Goal: Task Accomplishment & Management: Manage account settings

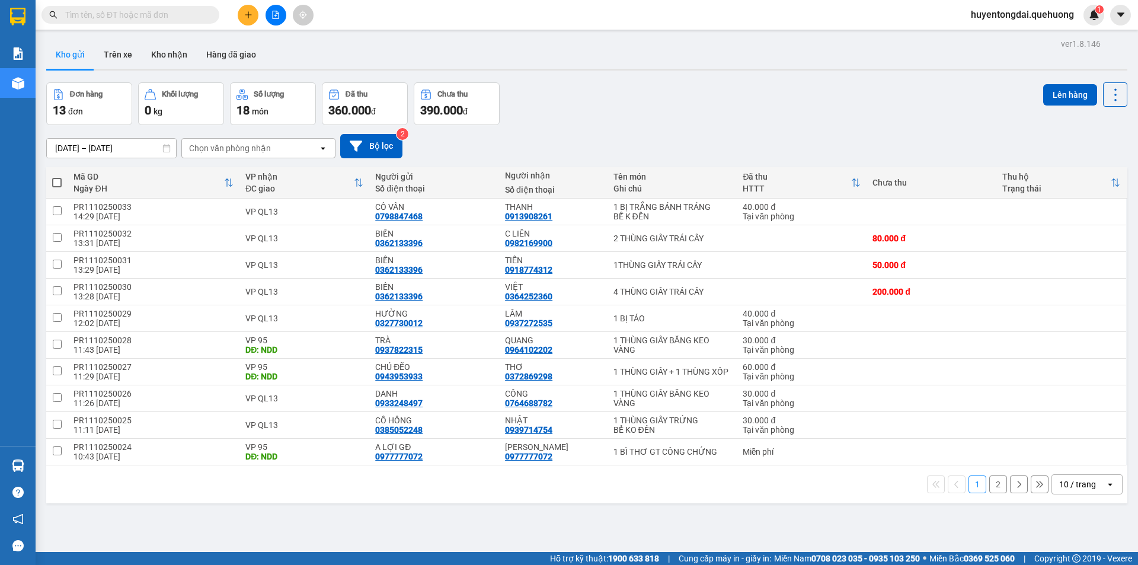
click at [1052, 480] on div "10 / trang" at bounding box center [1078, 484] width 53 height 19
click at [1058, 460] on span "100 / trang" at bounding box center [1073, 458] width 43 height 12
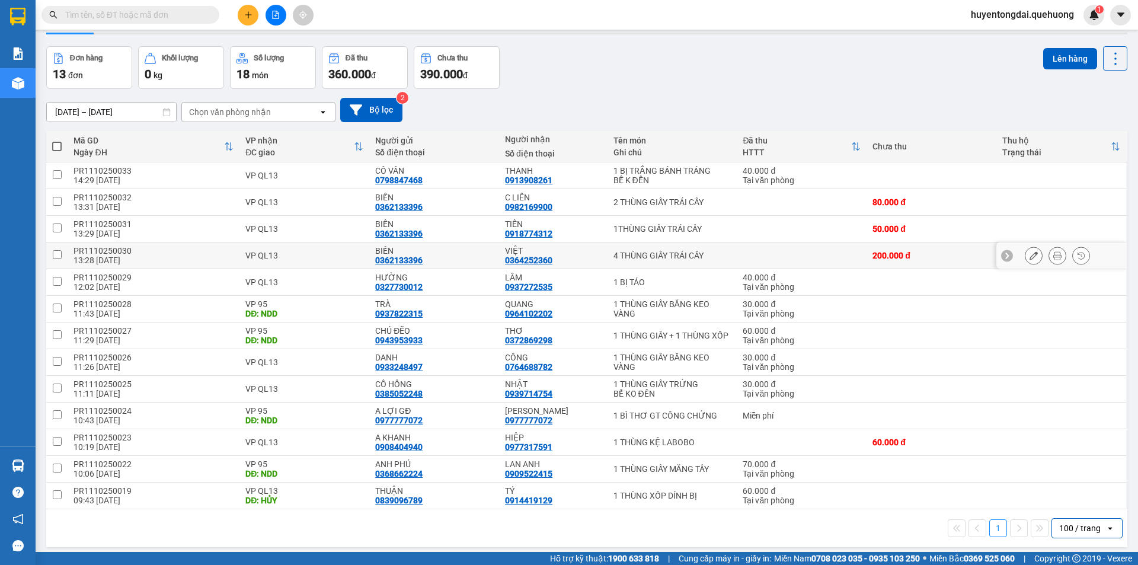
scroll to position [55, 0]
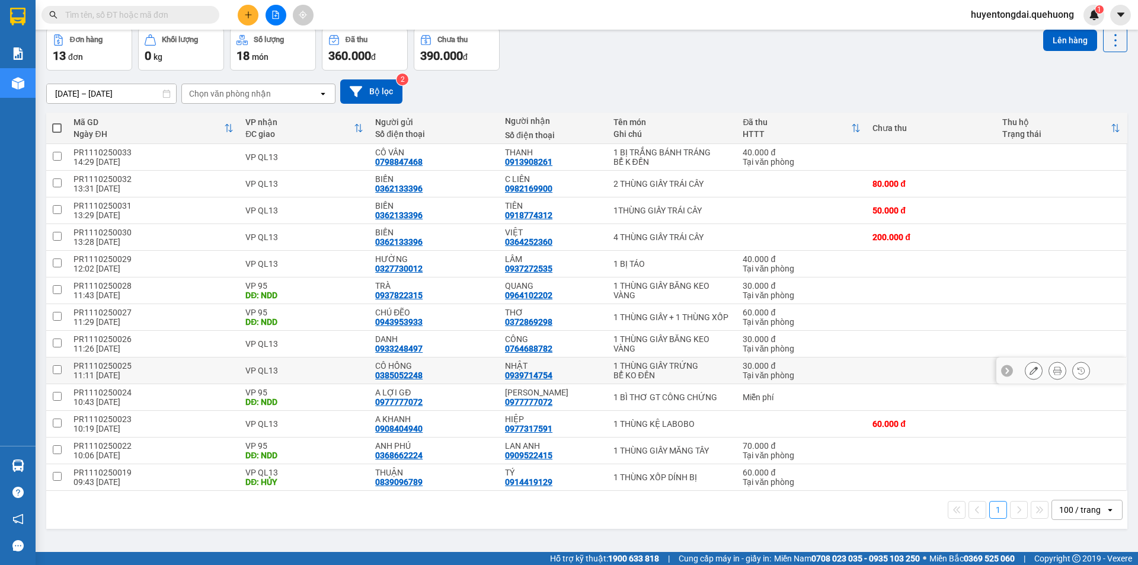
click at [54, 369] on input "checkbox" at bounding box center [57, 369] width 9 height 9
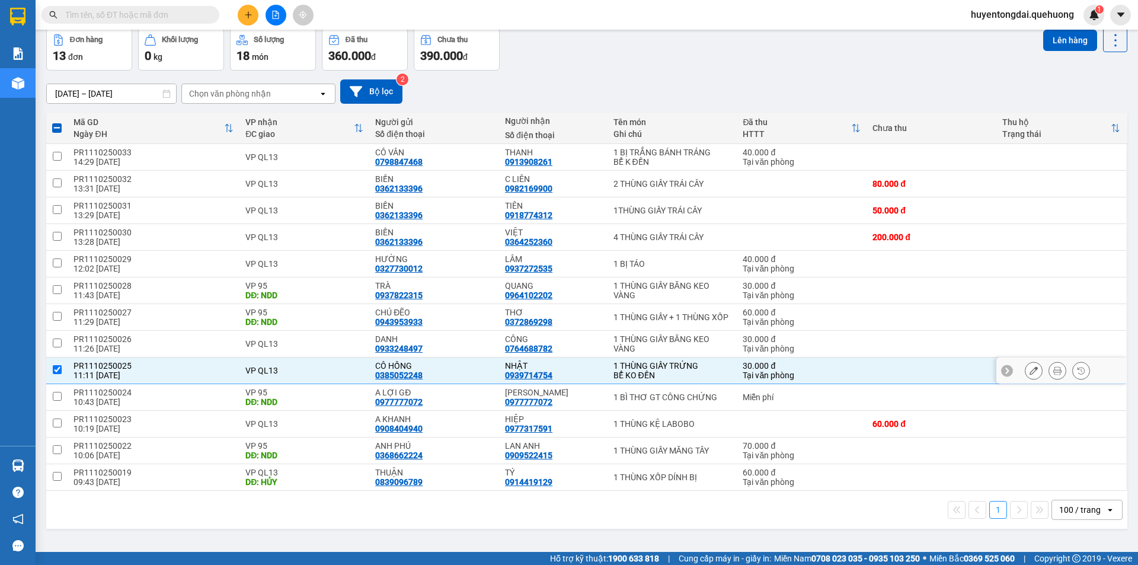
click at [58, 367] on input "checkbox" at bounding box center [57, 369] width 9 height 9
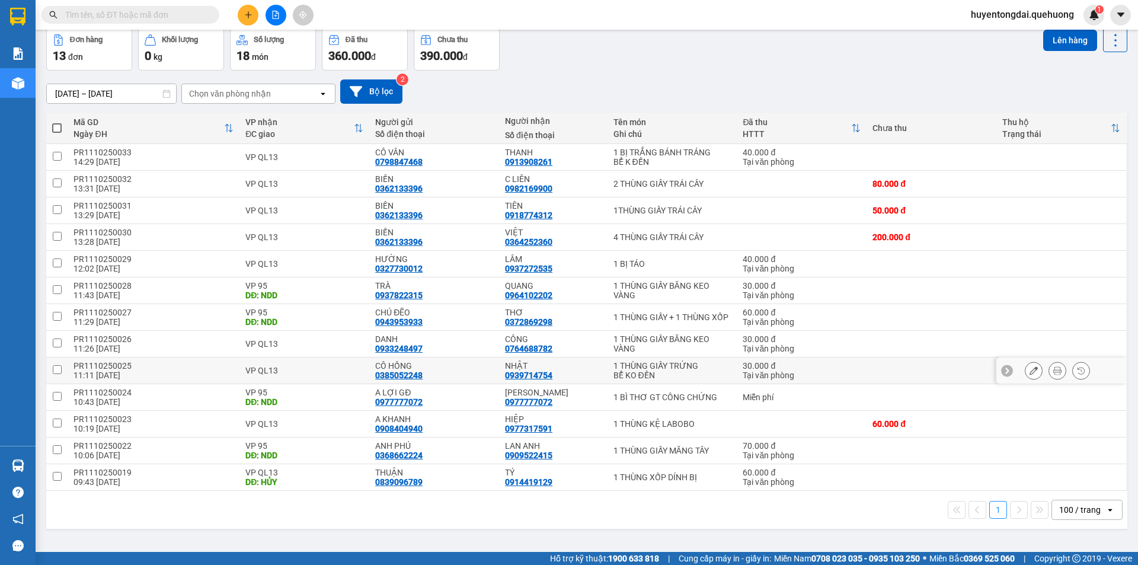
click at [56, 366] on input "checkbox" at bounding box center [57, 369] width 9 height 9
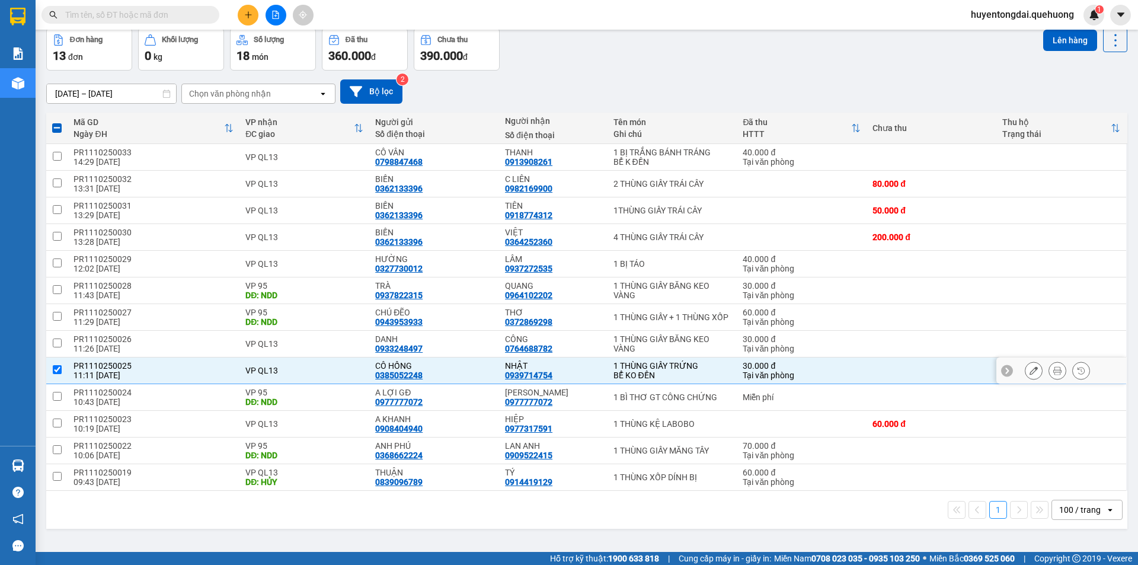
click at [59, 361] on td at bounding box center [56, 370] width 21 height 27
checkbox input "false"
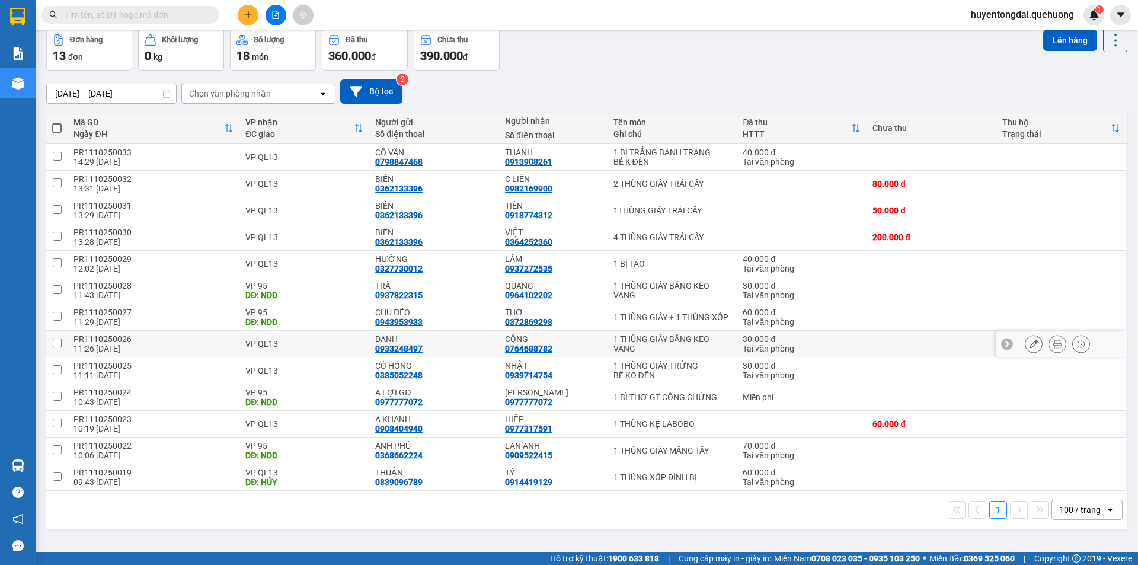
click at [58, 340] on input "checkbox" at bounding box center [57, 342] width 9 height 9
checkbox input "true"
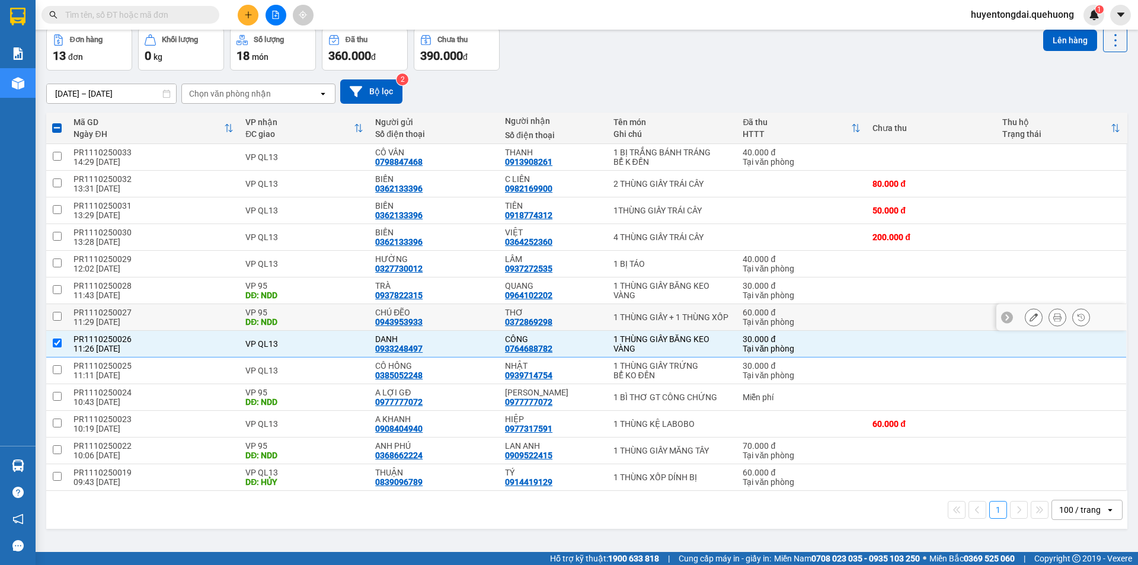
click at [54, 313] on input "checkbox" at bounding box center [57, 316] width 9 height 9
checkbox input "true"
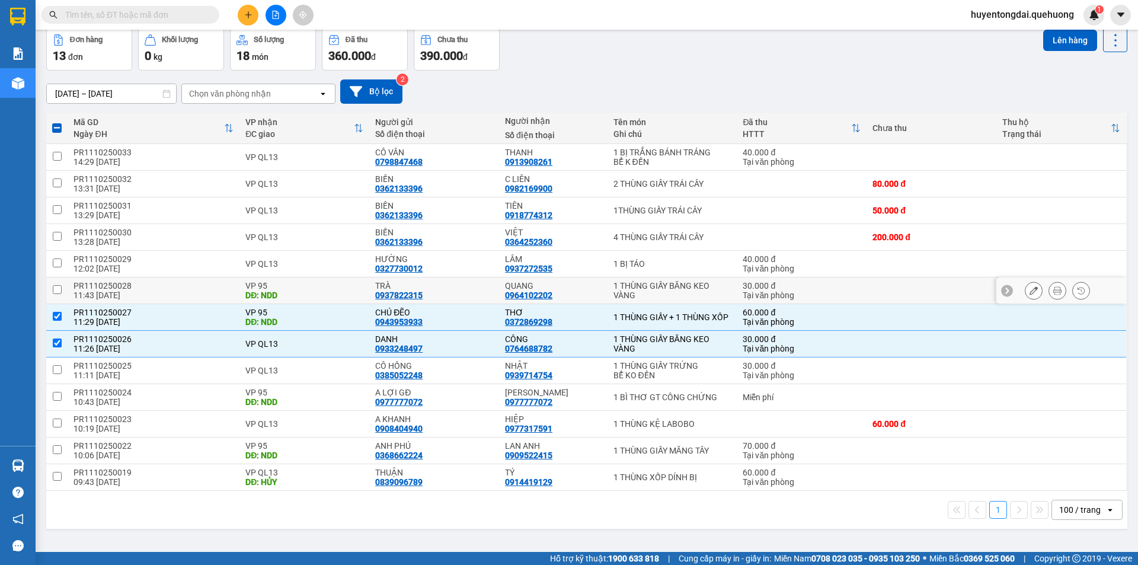
click at [54, 285] on input "checkbox" at bounding box center [57, 289] width 9 height 9
checkbox input "true"
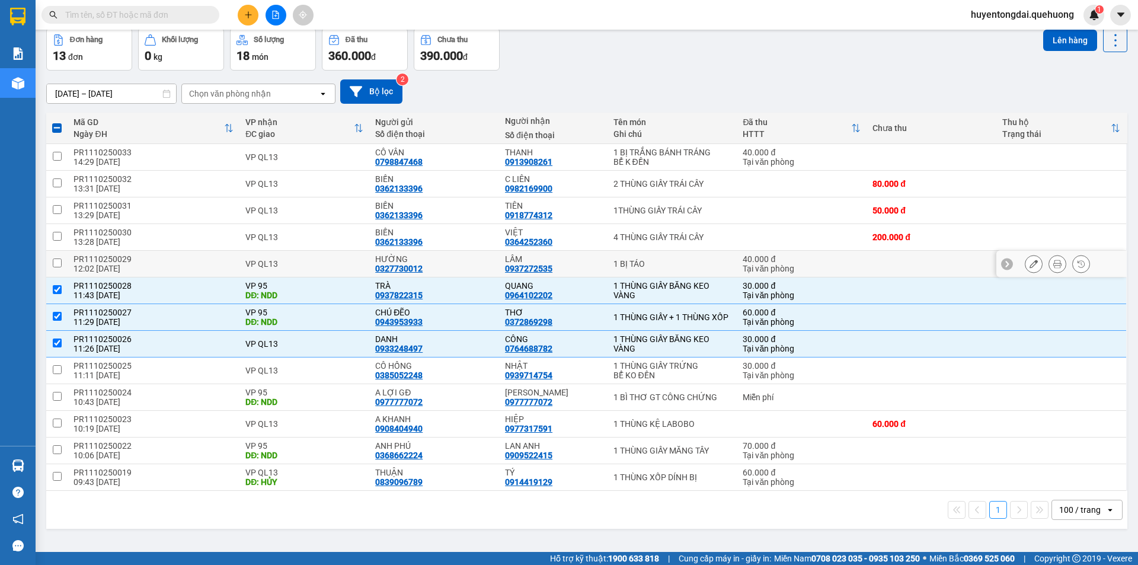
click at [54, 258] on input "checkbox" at bounding box center [57, 262] width 9 height 9
checkbox input "true"
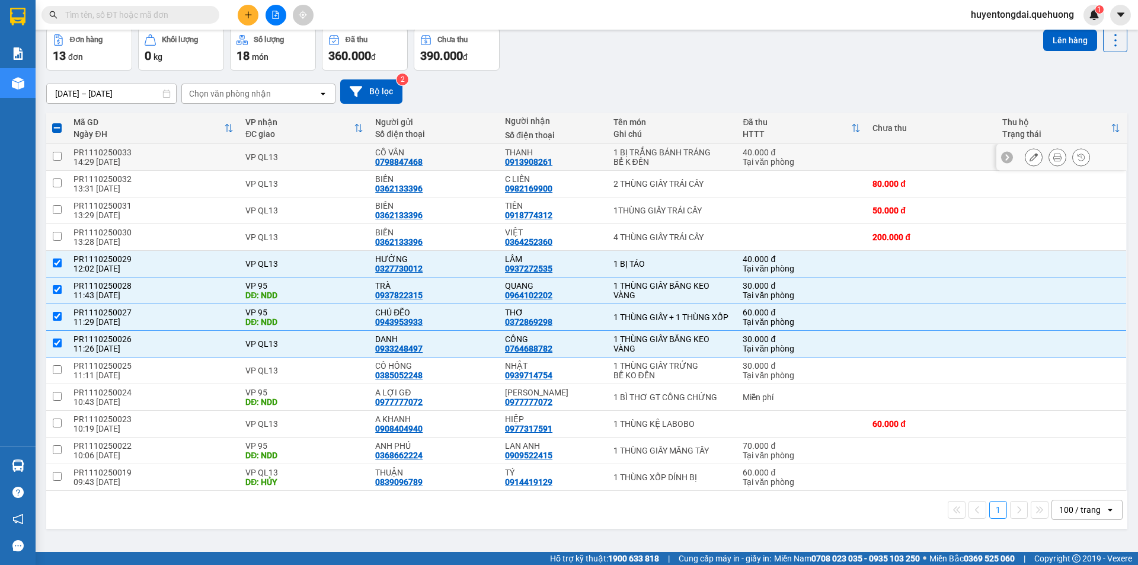
click at [57, 155] on input "checkbox" at bounding box center [57, 156] width 9 height 9
checkbox input "true"
